Goal: Information Seeking & Learning: Learn about a topic

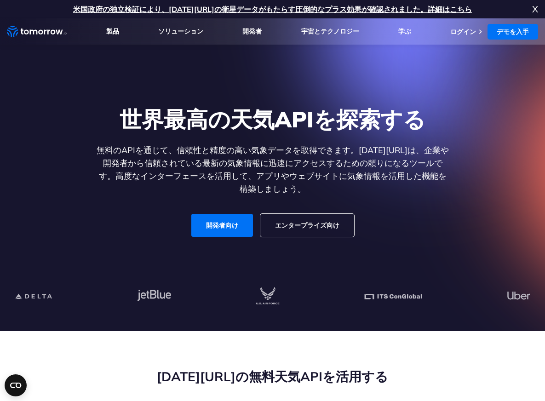
scroll to position [138, 0]
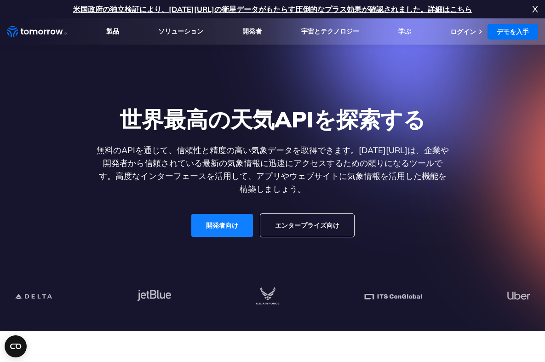
click at [215, 232] on link "開発者向け" at bounding box center [222, 225] width 62 height 23
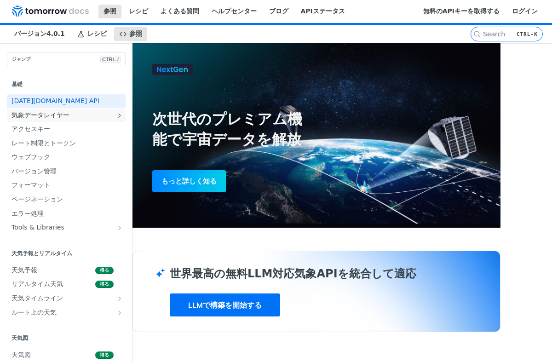
click at [66, 119] on font "気象データレイヤー" at bounding box center [41, 114] width 58 height 7
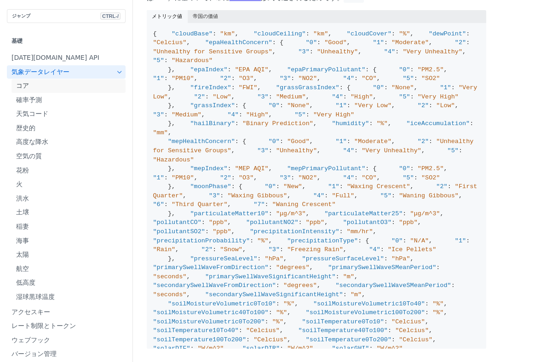
click at [64, 86] on span "コア" at bounding box center [69, 85] width 107 height 9
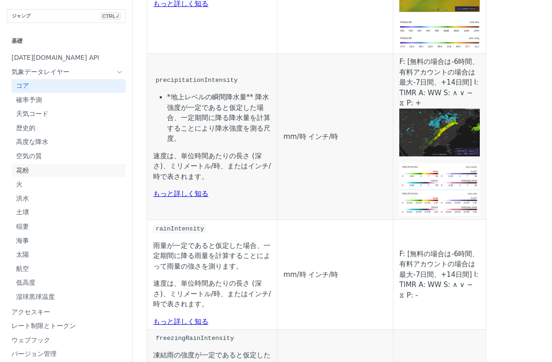
scroll to position [874, 0]
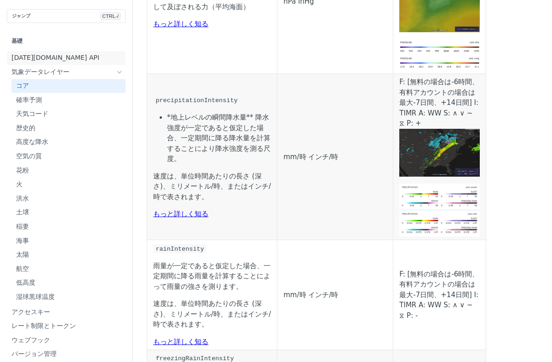
click at [55, 57] on font "Tomorrow.io API" at bounding box center [56, 57] width 88 height 7
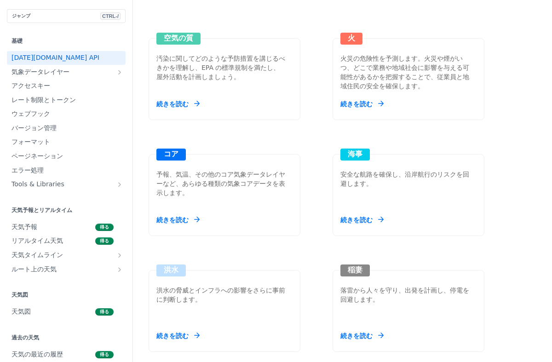
scroll to position [1058, 0]
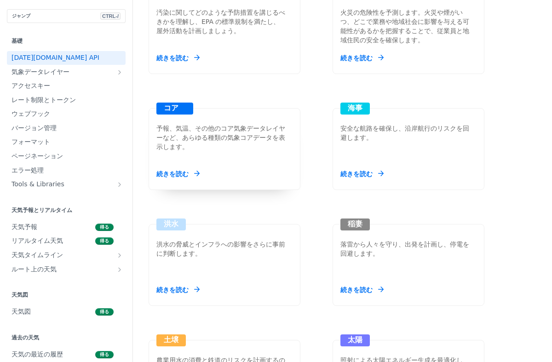
click at [216, 127] on div "コア 予報、気温、その他のコア気象データレイヤーなど、あらゆる種類の気象コアデータを表示します。 続きを読む" at bounding box center [225, 149] width 152 height 82
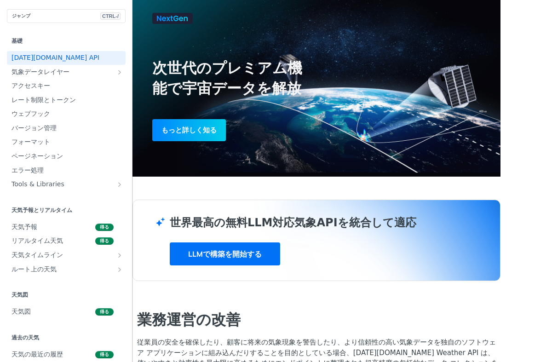
scroll to position [46, 0]
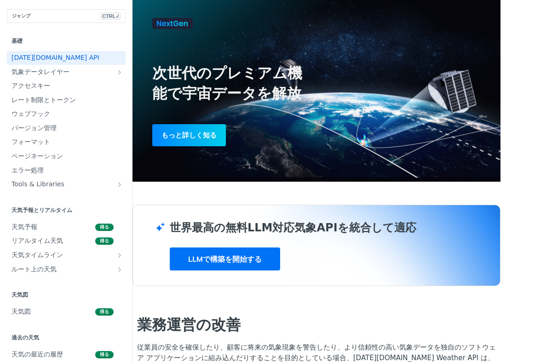
drag, startPoint x: 123, startPoint y: 112, endPoint x: 128, endPoint y: 113, distance: 5.2
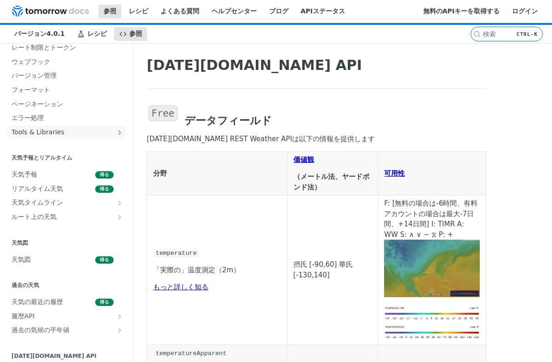
scroll to position [322, 0]
click at [66, 259] on span "天気図" at bounding box center [52, 259] width 81 height 9
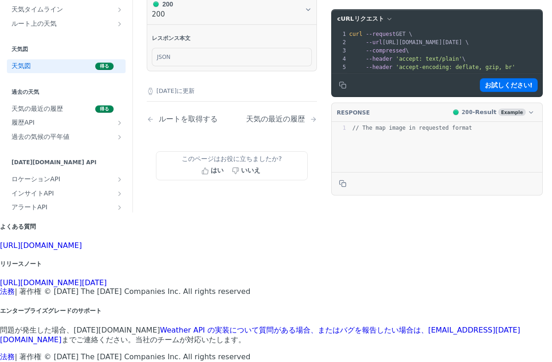
scroll to position [1472, 0]
click at [297, 20] on button "200 200" at bounding box center [232, 9] width 160 height 21
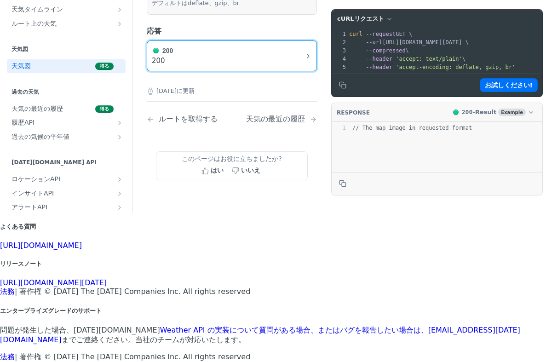
click at [297, 66] on button "200 200" at bounding box center [232, 56] width 160 height 21
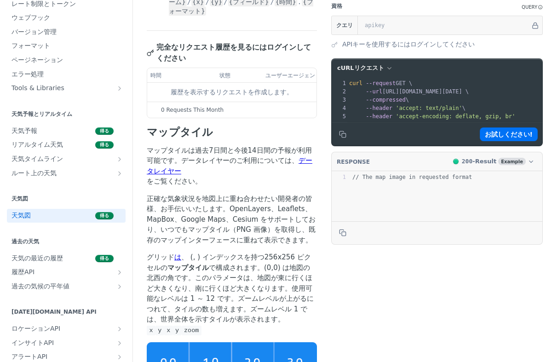
scroll to position [92, 0]
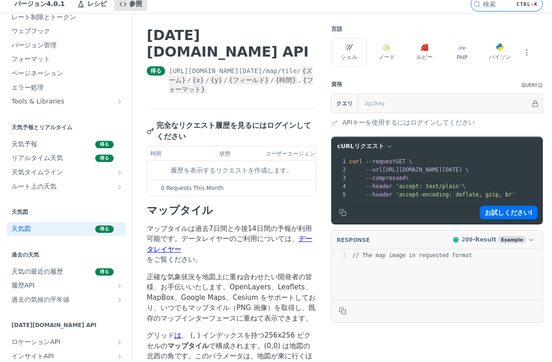
scroll to position [46, 0]
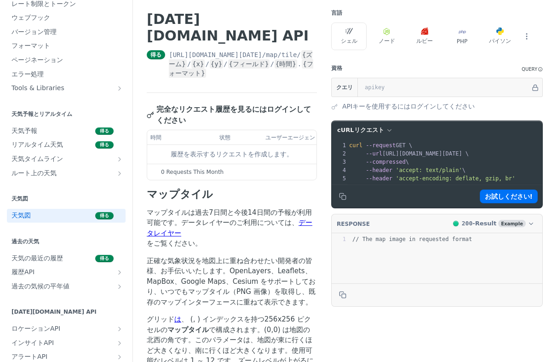
click at [150, 256] on p "正確な気象状況を地図上に重ね合わせたい開発者の皆様、お手伝いいたします。OpenLayers、Leaflets、MapBox、Google Maps、Cesi…" at bounding box center [232, 282] width 170 height 52
drag, startPoint x: 140, startPoint y: 190, endPoint x: 153, endPoint y: 190, distance: 13.3
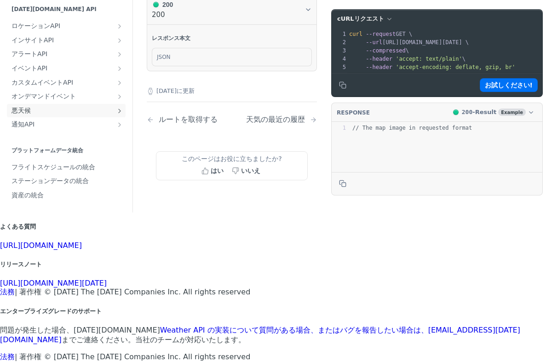
scroll to position [249, 0]
click at [82, 247] on font "https://tomorrowio.zendesk.com/" at bounding box center [41, 245] width 82 height 9
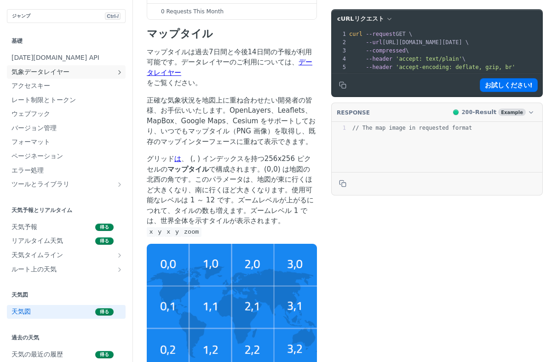
scroll to position [0, 0]
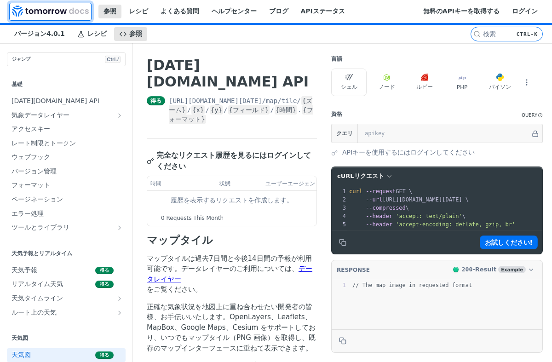
click at [23, 12] on img at bounding box center [50, 11] width 77 height 11
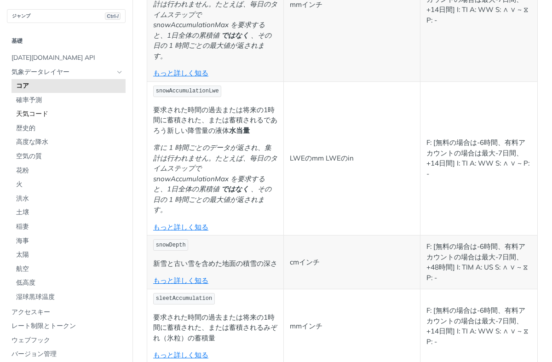
scroll to position [2164, 0]
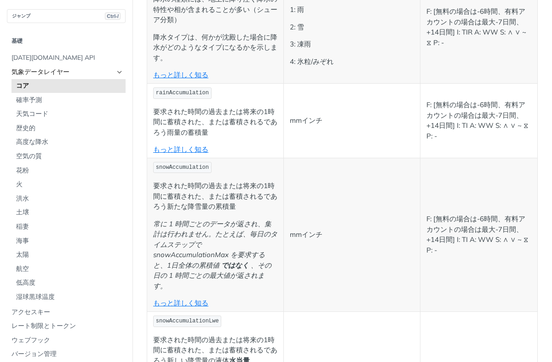
click at [80, 68] on span "気象データレイヤー" at bounding box center [63, 72] width 102 height 9
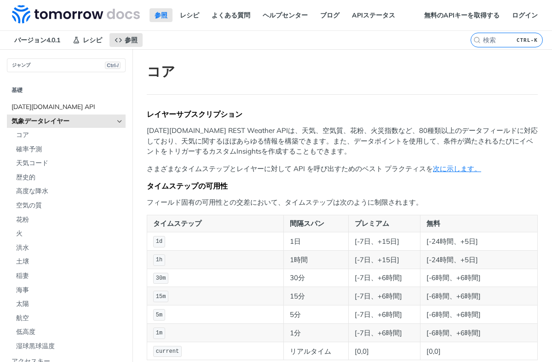
click at [40, 103] on font "Tomorrow.io API" at bounding box center [54, 107] width 84 height 8
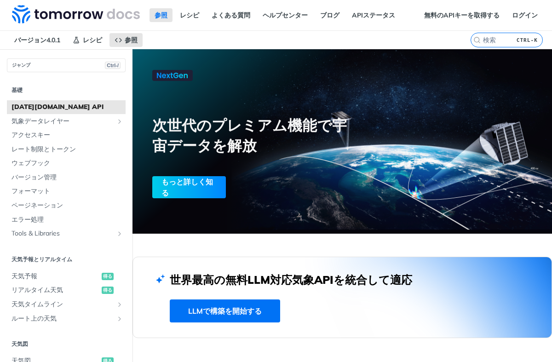
click at [213, 176] on div "もっと詳しく知る" at bounding box center [189, 187] width 74 height 22
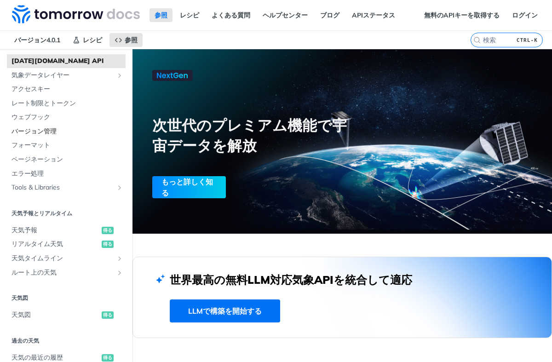
scroll to position [92, 0]
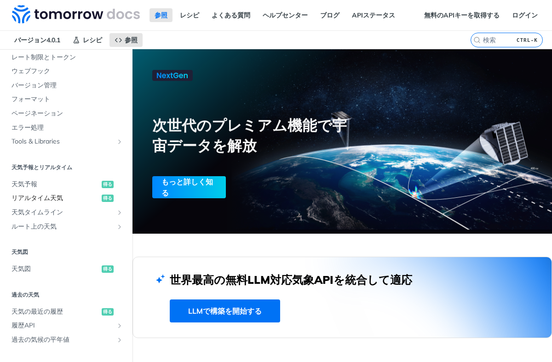
click at [57, 194] on span "リアルタイム天気" at bounding box center [56, 198] width 88 height 9
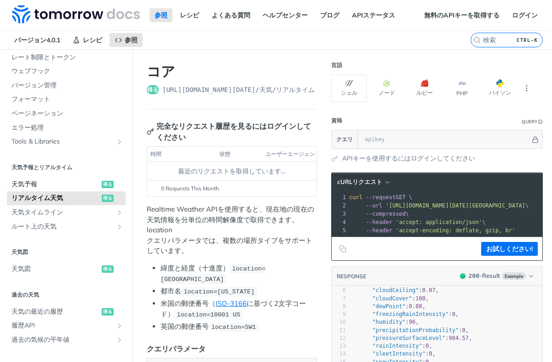
click at [60, 180] on span "天気予報" at bounding box center [56, 184] width 88 height 9
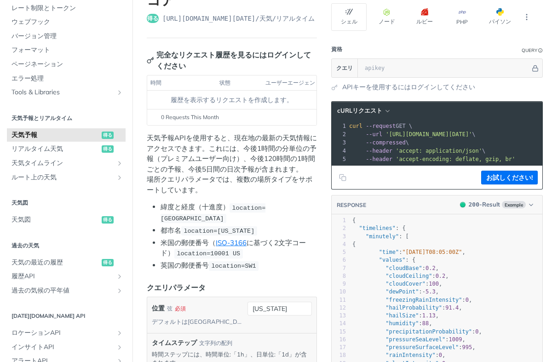
scroll to position [46, 0]
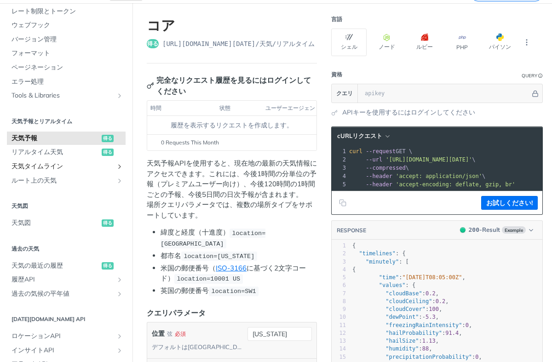
click at [55, 162] on span "天気タイムライン" at bounding box center [63, 166] width 102 height 9
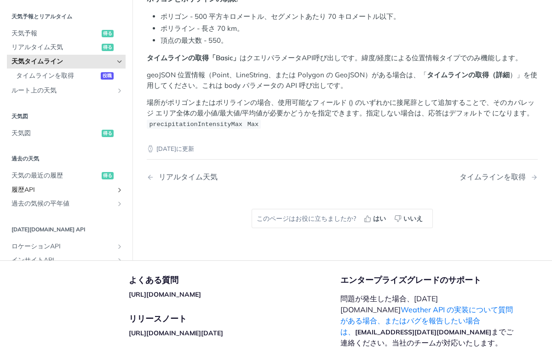
scroll to position [46, 0]
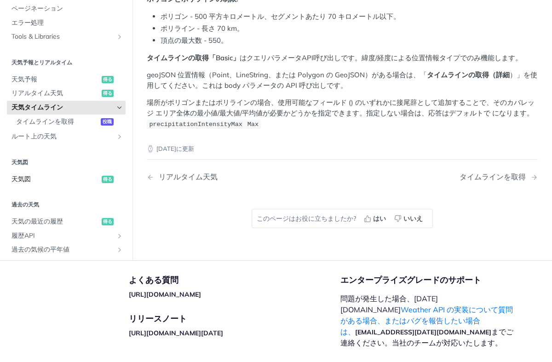
click at [68, 175] on span "天気図" at bounding box center [56, 179] width 88 height 9
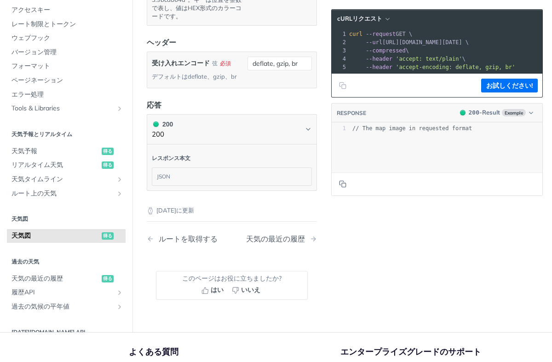
scroll to position [1501, 0]
click at [66, 198] on span "ルート上の天気" at bounding box center [63, 193] width 102 height 9
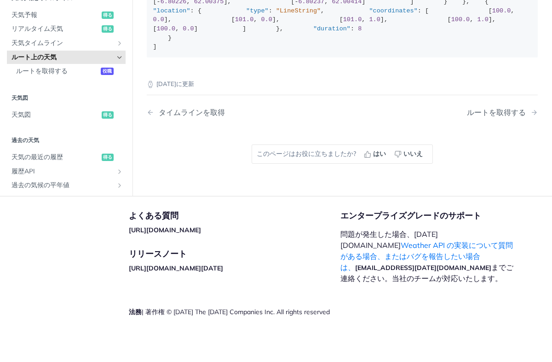
scroll to position [186, 0]
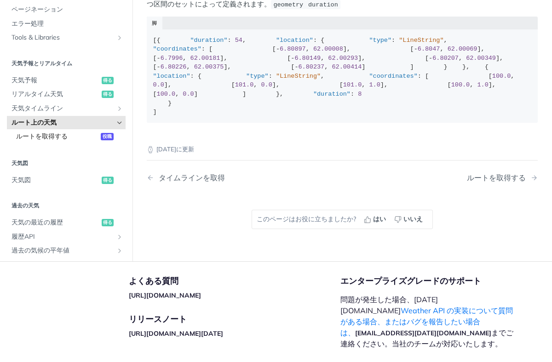
click at [45, 140] on font "ルートを取得する" at bounding box center [42, 136] width 52 height 8
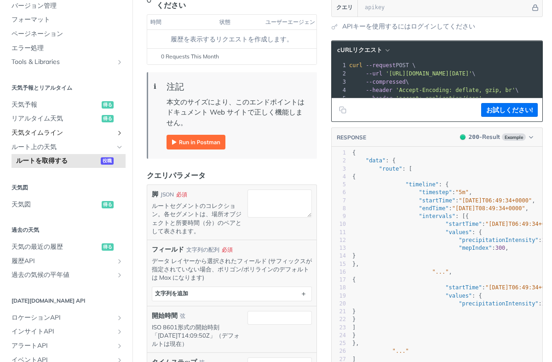
scroll to position [138, 0]
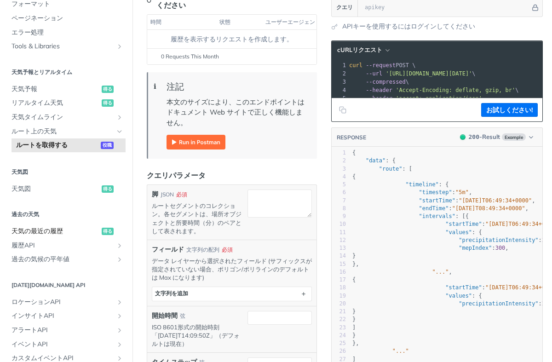
click at [56, 230] on font "天気の最近の履歴" at bounding box center [38, 231] width 52 height 8
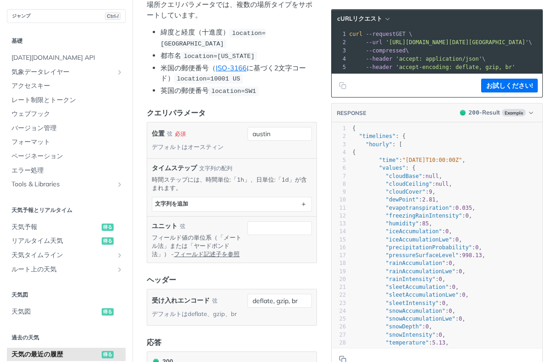
scroll to position [230, 0]
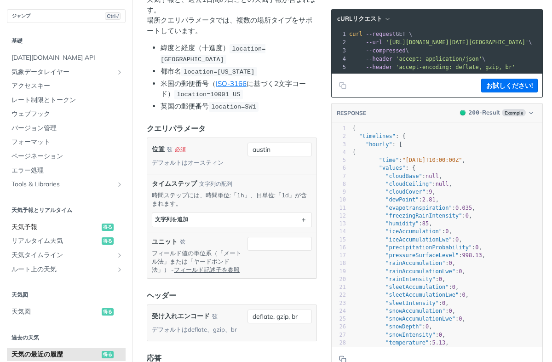
click at [49, 223] on span "天気予報" at bounding box center [56, 227] width 88 height 9
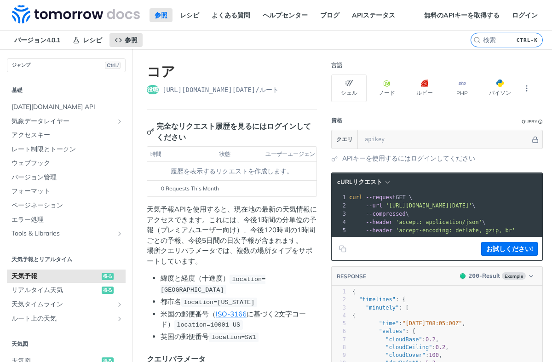
click at [228, 150] on font "状態" at bounding box center [224, 153] width 11 height 7
click at [284, 150] on font "ユーザーエージェント" at bounding box center [292, 153] width 55 height 7
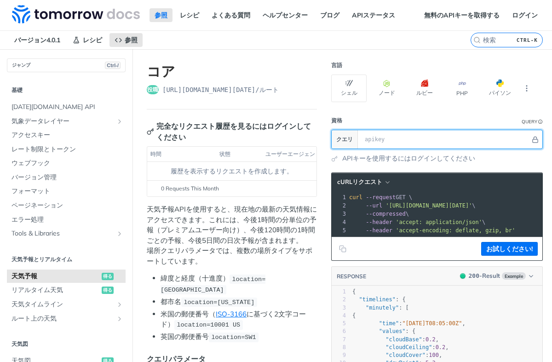
click at [402, 130] on input "text" at bounding box center [445, 139] width 170 height 18
click at [533, 137] on icon "Hide" at bounding box center [535, 140] width 5 height 6
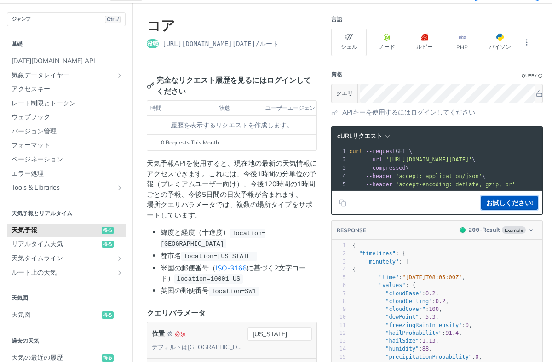
click at [510, 201] on font "お試しください!" at bounding box center [509, 203] width 46 height 8
click at [366, 109] on font "APIキーを使用するにはログインしてください" at bounding box center [408, 112] width 133 height 8
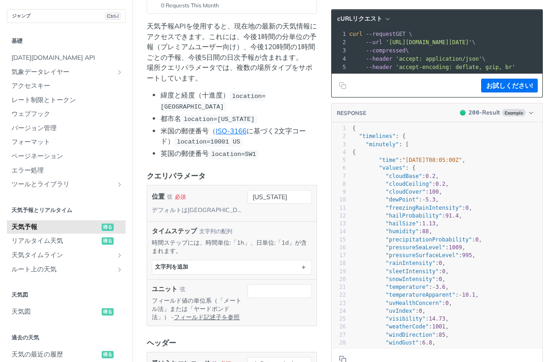
scroll to position [184, 0]
click at [289, 189] on input "new york" at bounding box center [279, 196] width 64 height 14
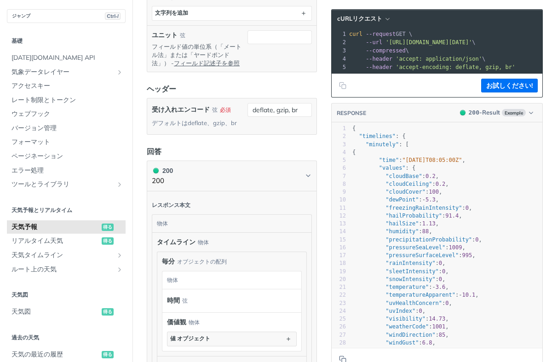
scroll to position [460, 0]
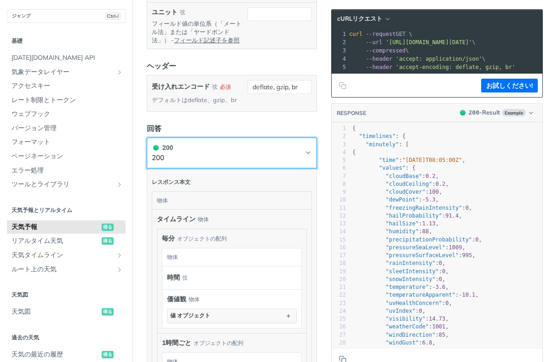
click at [260, 143] on button "200 200" at bounding box center [232, 153] width 160 height 21
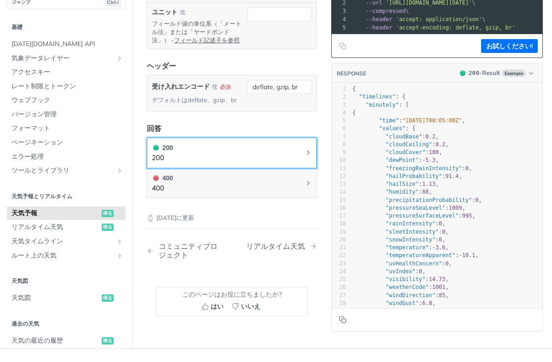
click at [283, 143] on button "200 200" at bounding box center [232, 153] width 160 height 21
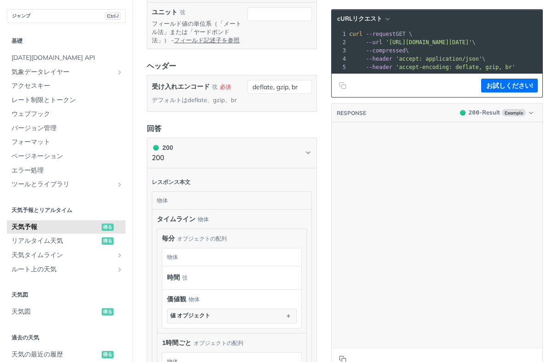
scroll to position [0, 0]
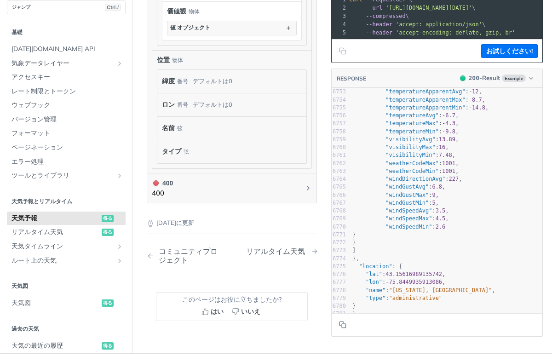
click at [277, 247] on font "リアルタイム天気" at bounding box center [275, 251] width 59 height 9
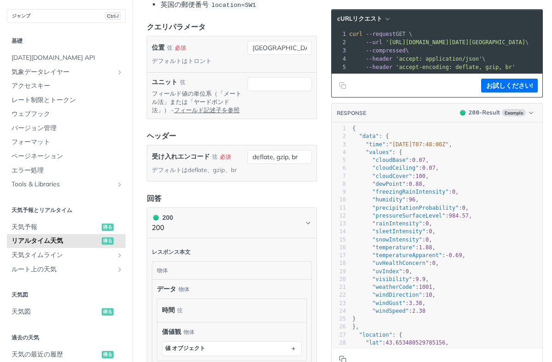
click at [138, 160] on article "コア 役職 https://api.tomorrow.io/v4 /ルート 完全なリクエスト履歴を見るにはログインしてください 時間 状態 ユーザーエージェン…" at bounding box center [231, 193] width 199 height 933
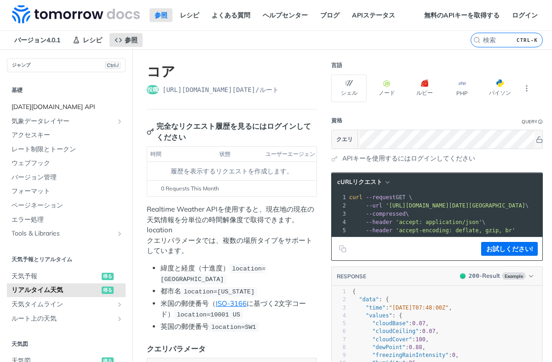
click at [81, 103] on span "Tomorrow.io API" at bounding box center [68, 107] width 112 height 9
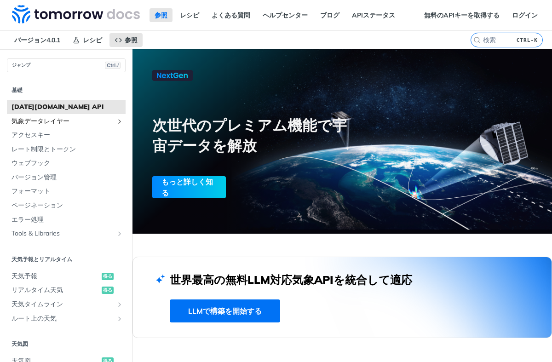
click at [75, 118] on span "気象データレイヤー" at bounding box center [63, 121] width 102 height 9
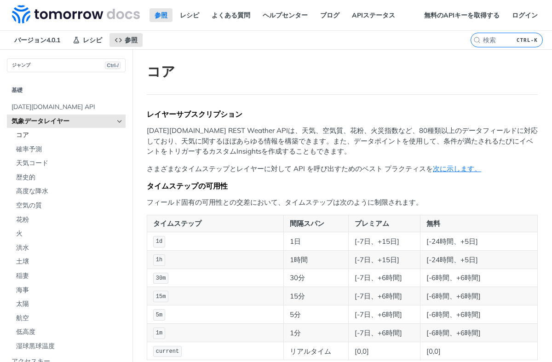
click at [71, 131] on span "コア" at bounding box center [69, 135] width 107 height 9
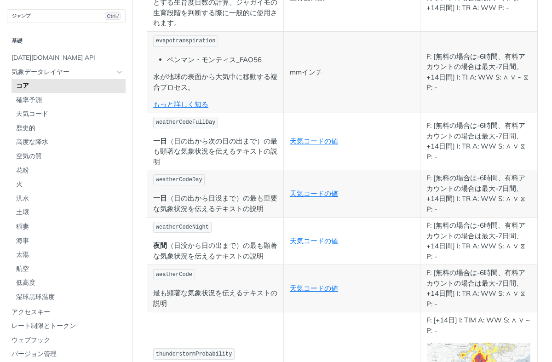
scroll to position [4278, 0]
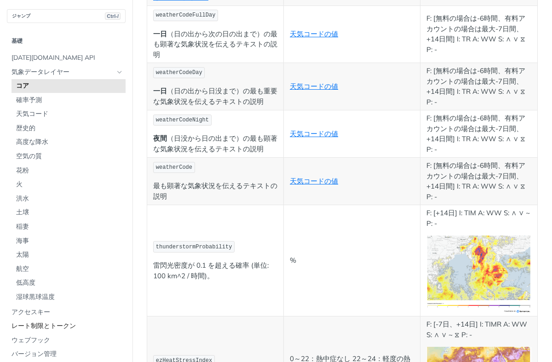
click at [63, 322] on span "レート制限とトークン" at bounding box center [68, 326] width 112 height 9
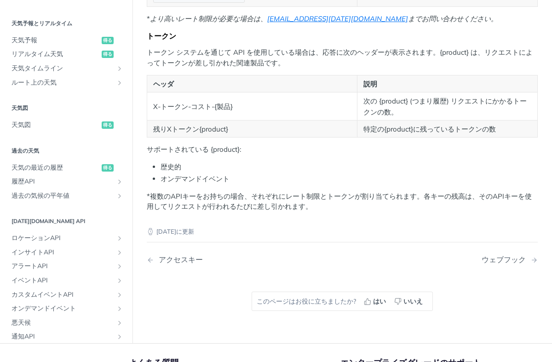
scroll to position [184, 0]
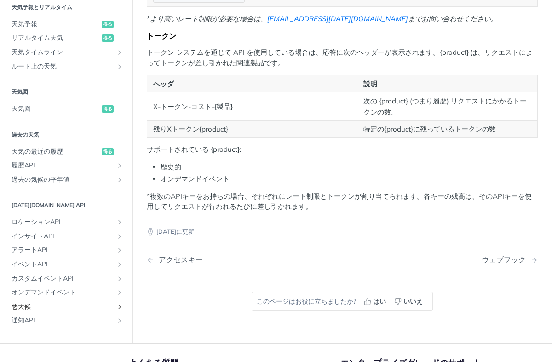
click at [59, 302] on span "悪天候" at bounding box center [63, 306] width 102 height 9
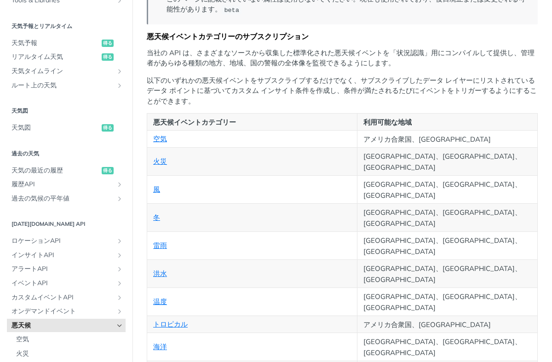
scroll to position [123, 0]
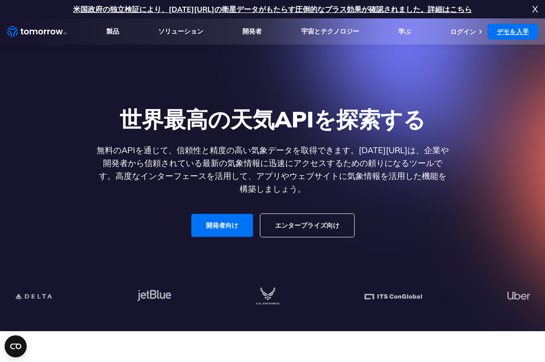
click at [504, 32] on font "デモを入手" at bounding box center [513, 32] width 32 height 8
